Goal: Check status: Check status

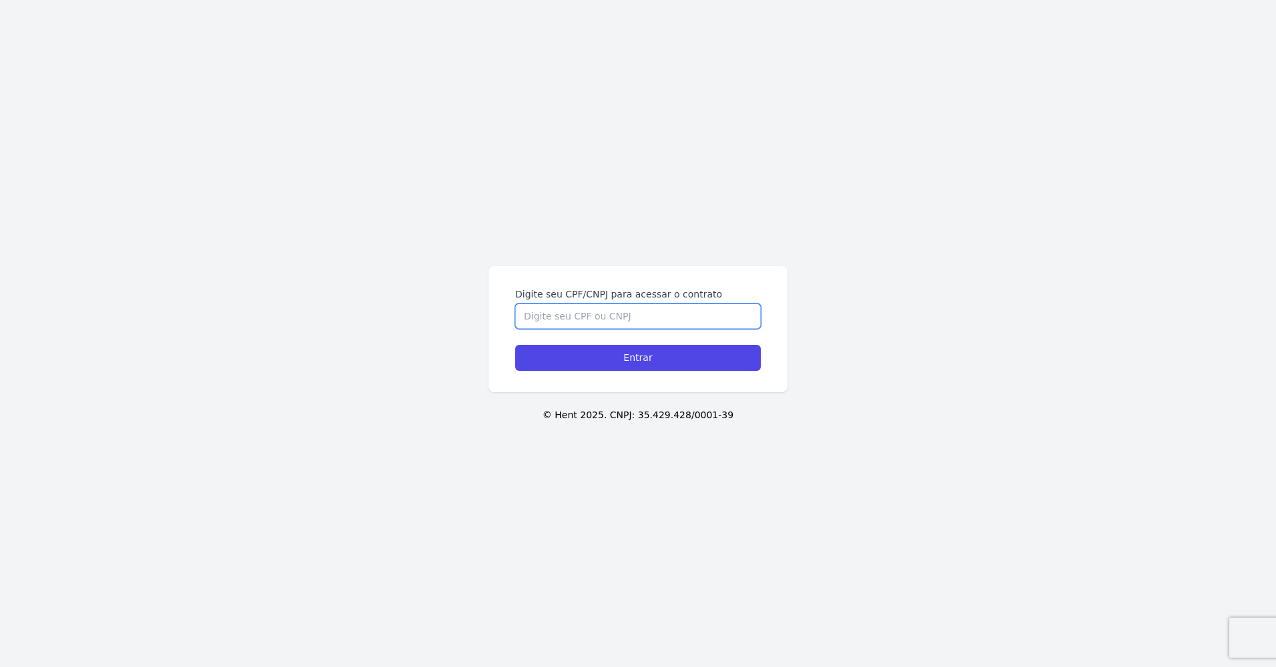
click at [582, 316] on input "Digite seu CPF/CNPJ para acessar o contrato" at bounding box center [638, 316] width 246 height 25
type input "3885441780"
click at [515, 345] on input "Entrar" at bounding box center [638, 358] width 246 height 26
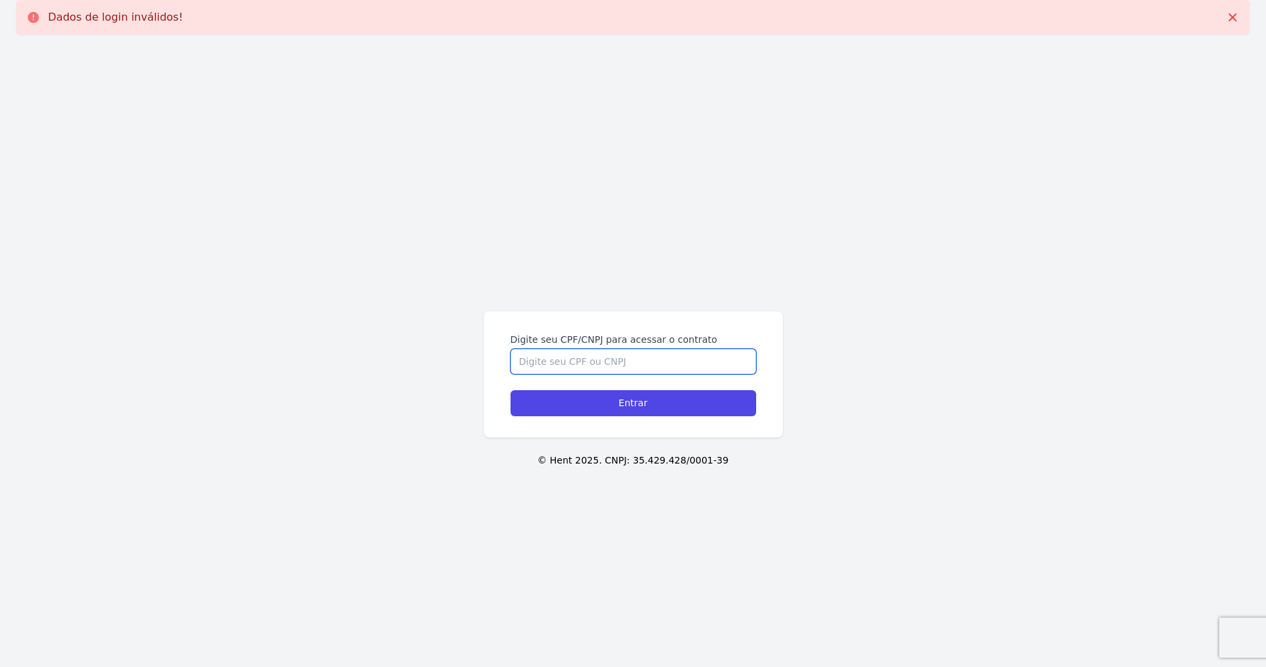
click at [591, 361] on input "Digite seu CPF/CNPJ para acessar o contrato" at bounding box center [633, 361] width 246 height 25
type input "38854417807"
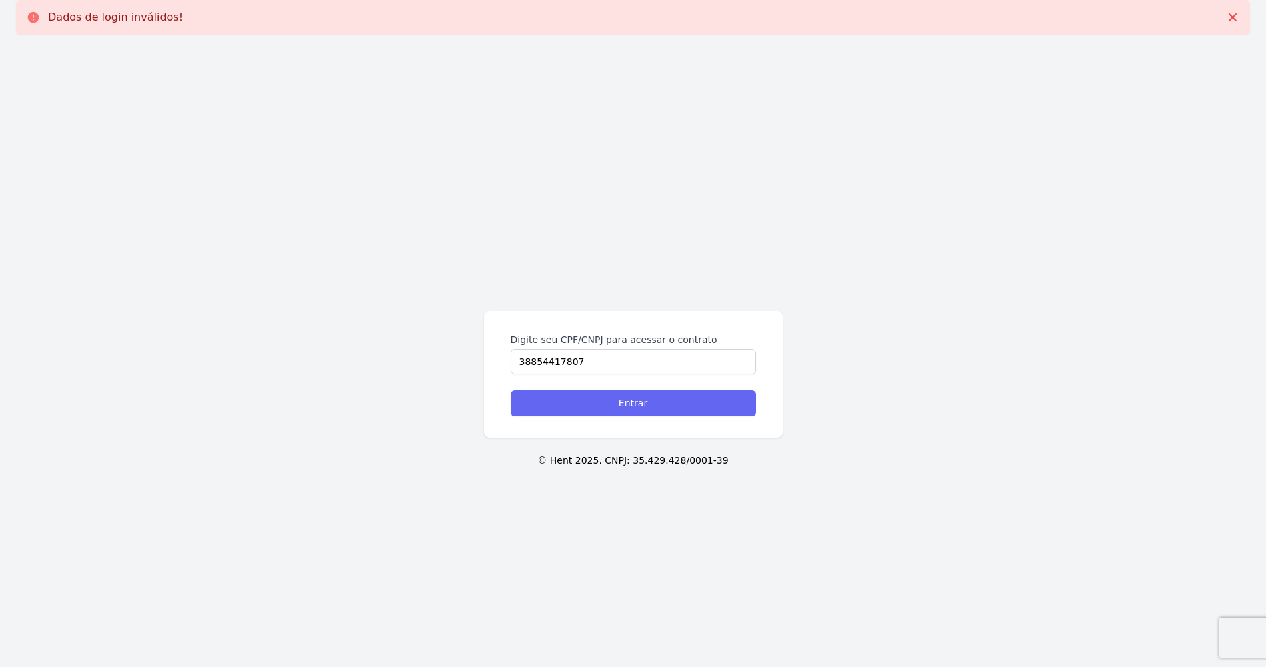
drag, startPoint x: 579, startPoint y: 384, endPoint x: 574, endPoint y: 392, distance: 9.6
click at [575, 390] on form "Digite seu CPF/CNPJ para acessar o contrato 38854417807 Entrar" at bounding box center [633, 374] width 246 height 83
click at [574, 392] on input "Entrar" at bounding box center [633, 403] width 246 height 26
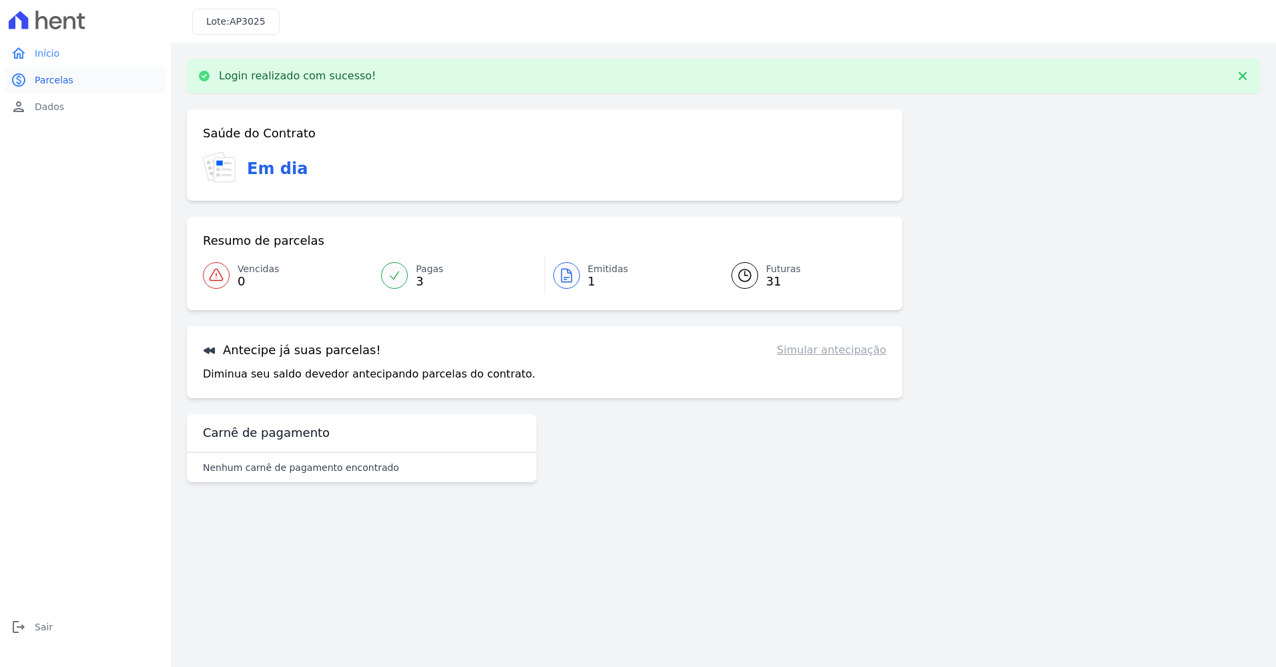
click at [83, 74] on link "paid Parcelas" at bounding box center [85, 80] width 160 height 27
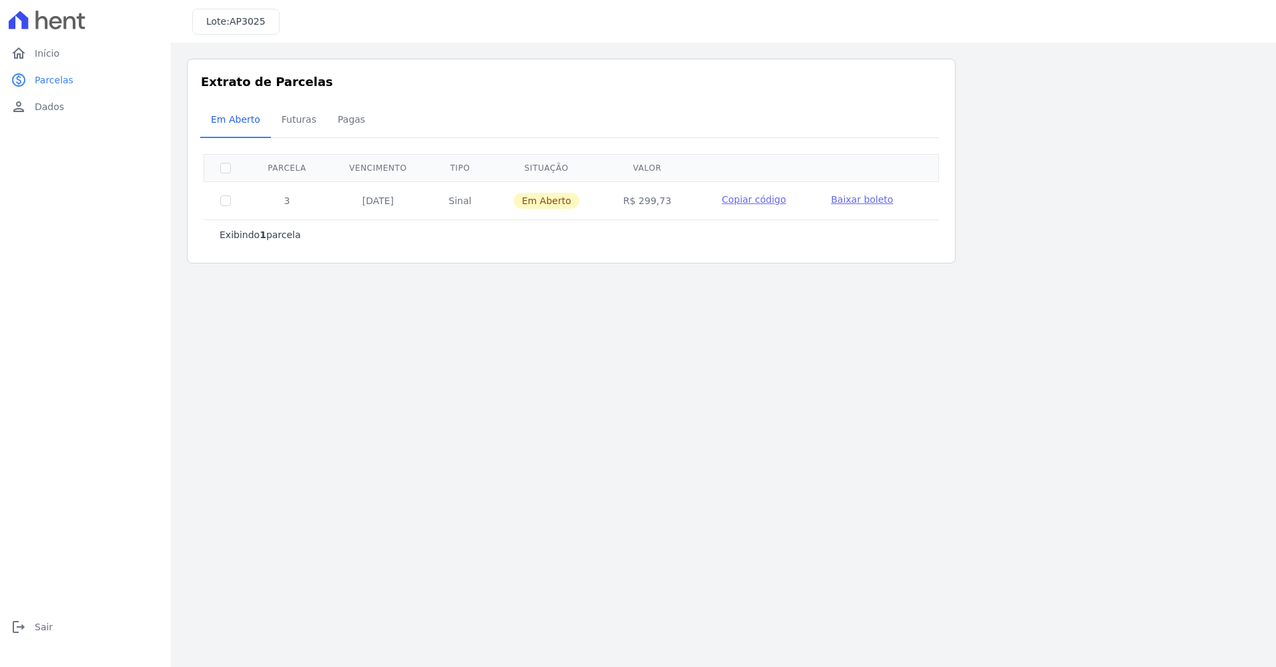
click at [773, 205] on button "Copiar código" at bounding box center [754, 199] width 90 height 13
click at [773, 203] on span "Copiar código" at bounding box center [753, 199] width 64 height 11
